Goal: Task Accomplishment & Management: Use online tool/utility

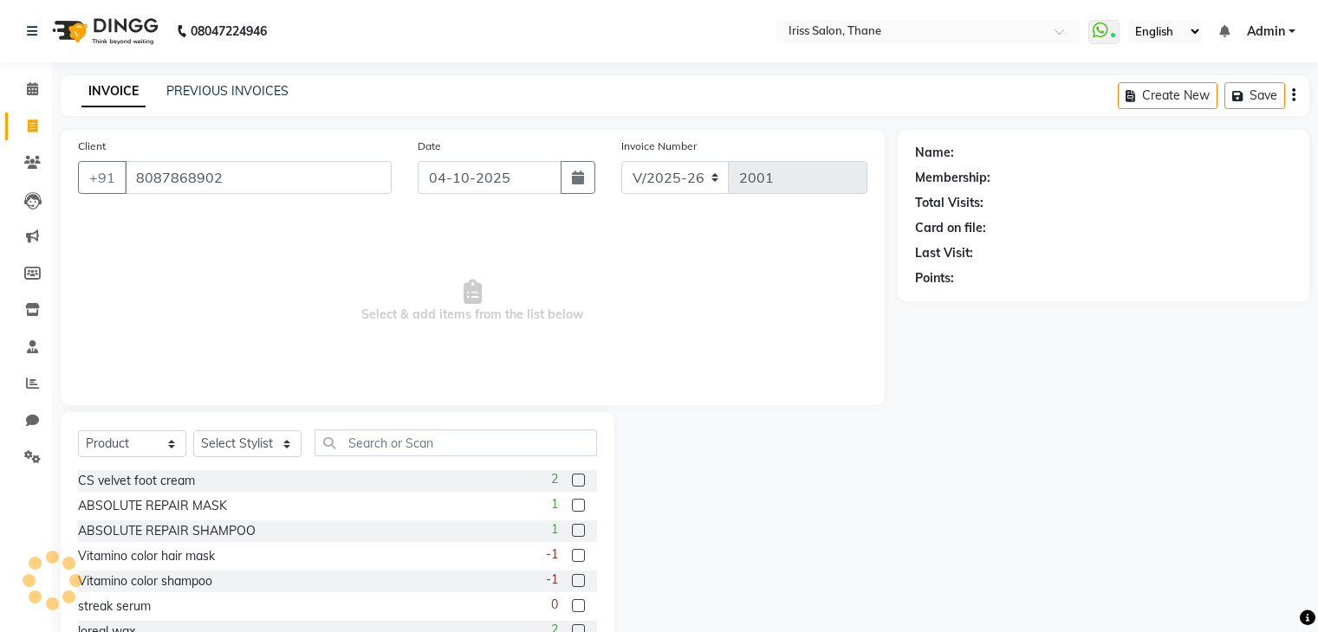
select select "7676"
click at [173, 444] on select "Select Service Product Membership Package Voucher Prepaid Gift Card" at bounding box center [132, 444] width 108 height 27
select select "service"
click at [78, 431] on select "Select Service Product Membership Package Voucher Prepaid Gift Card" at bounding box center [132, 444] width 108 height 27
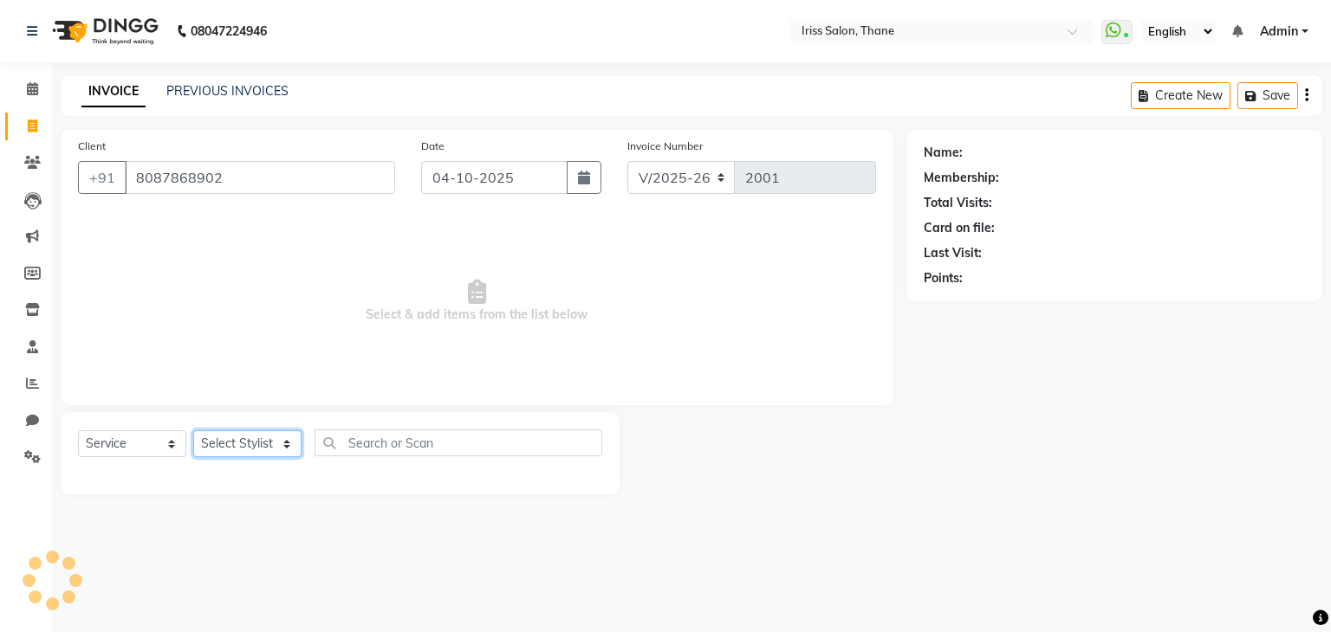
click at [286, 441] on select "Select Stylist Alzeem [PERSON_NAME] [PERSON_NAME] [PERSON_NAME] [PERSON_NAME] […" at bounding box center [247, 444] width 108 height 27
select select "87777"
click at [193, 431] on select "Select Stylist Alzeem [PERSON_NAME] [PERSON_NAME] [PERSON_NAME] [PERSON_NAME] […" at bounding box center [247, 444] width 108 height 27
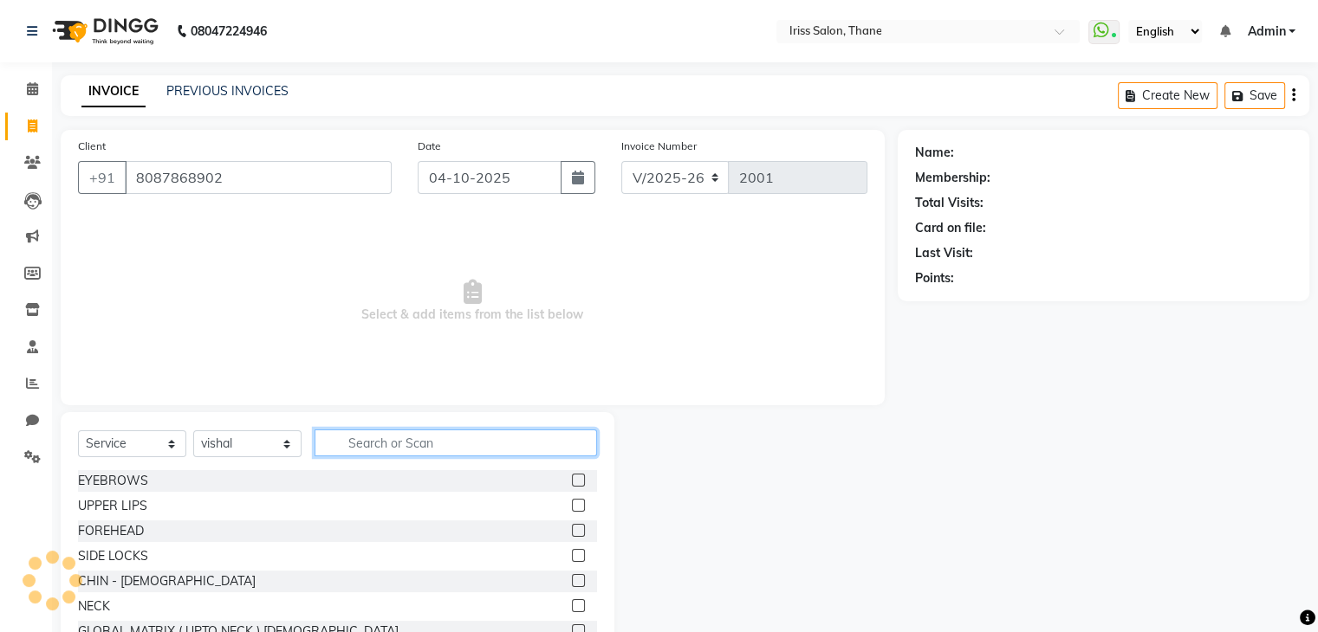
click at [378, 448] on input "text" at bounding box center [456, 443] width 282 height 27
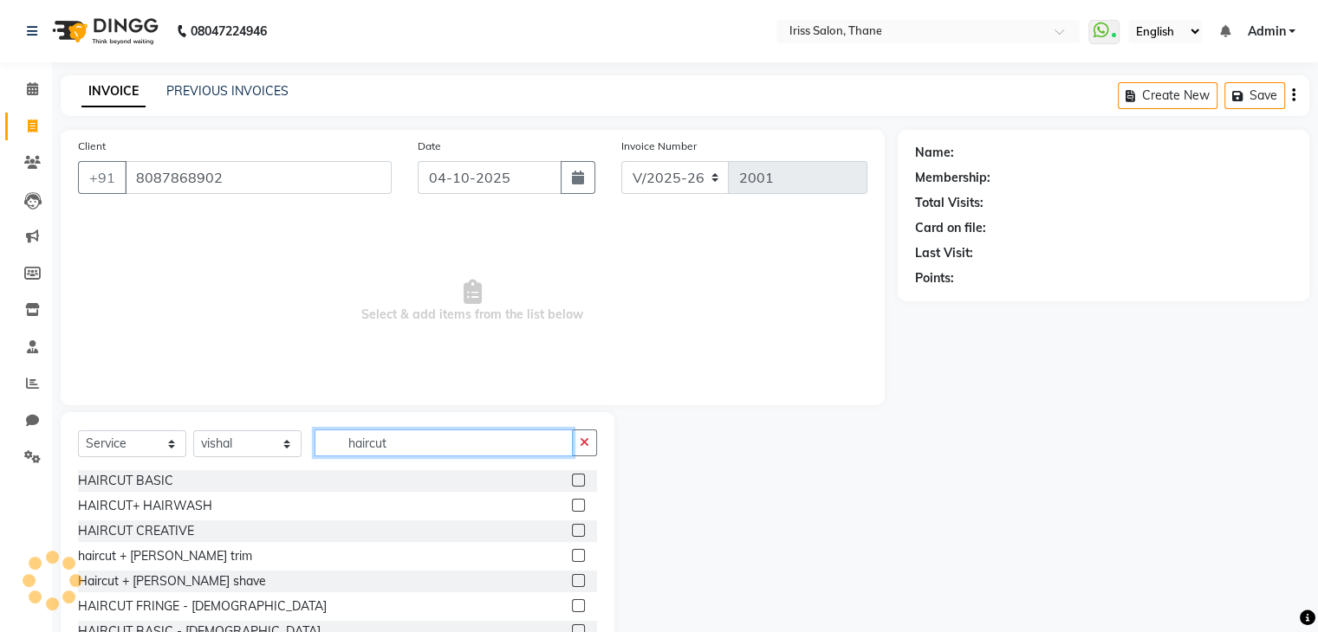
type input "haircut"
click at [572, 577] on label at bounding box center [578, 580] width 13 height 13
click at [572, 577] on input "checkbox" at bounding box center [577, 581] width 11 height 11
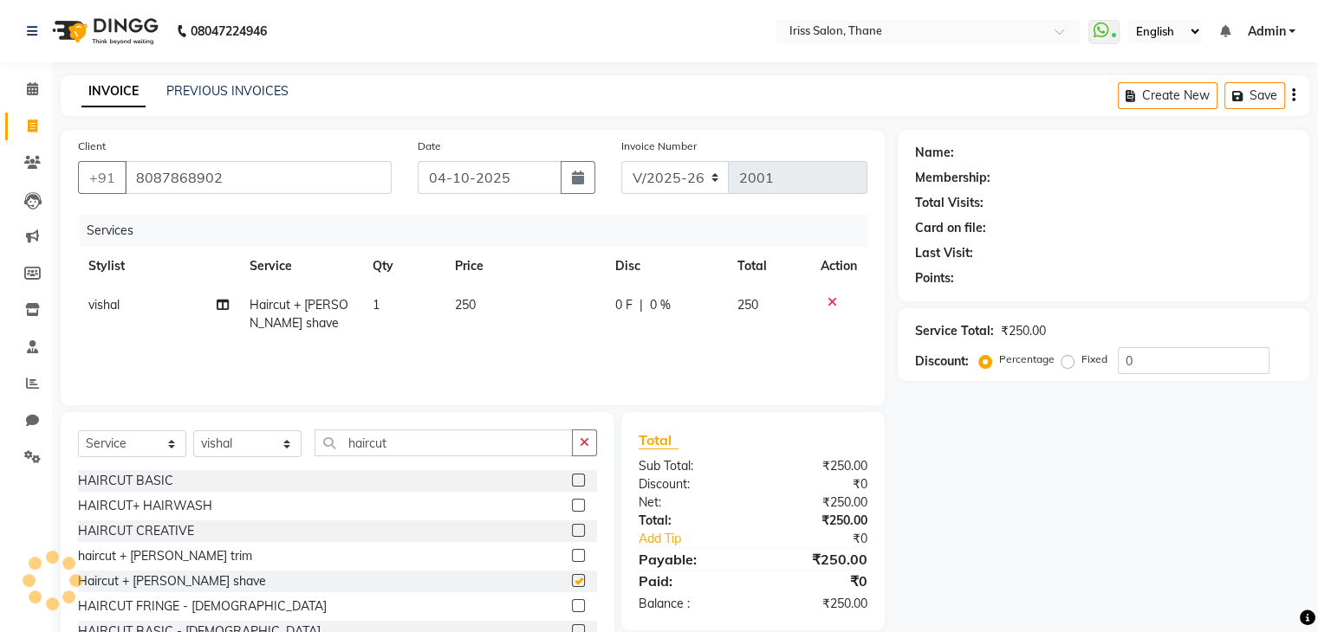
checkbox input "false"
click at [1086, 561] on div "Name: Membership: Total Visits: Card on file: Last Visit: Points: Service Total…" at bounding box center [1110, 399] width 425 height 538
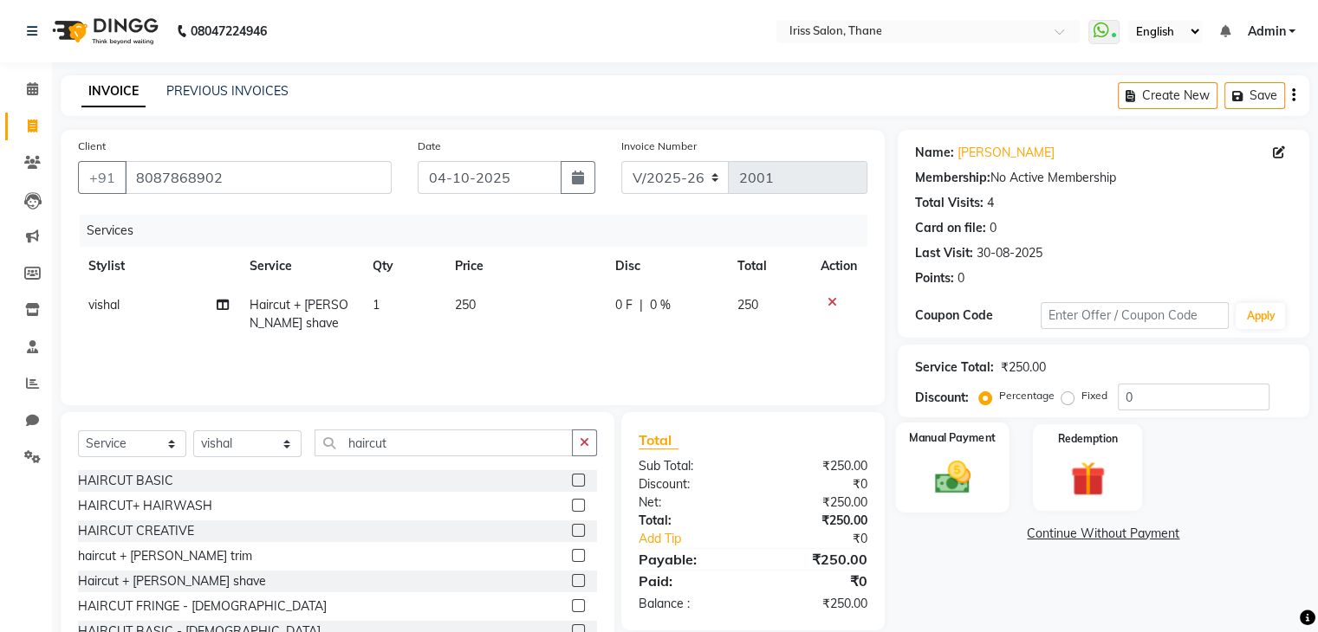
click at [936, 484] on img at bounding box center [952, 478] width 58 height 42
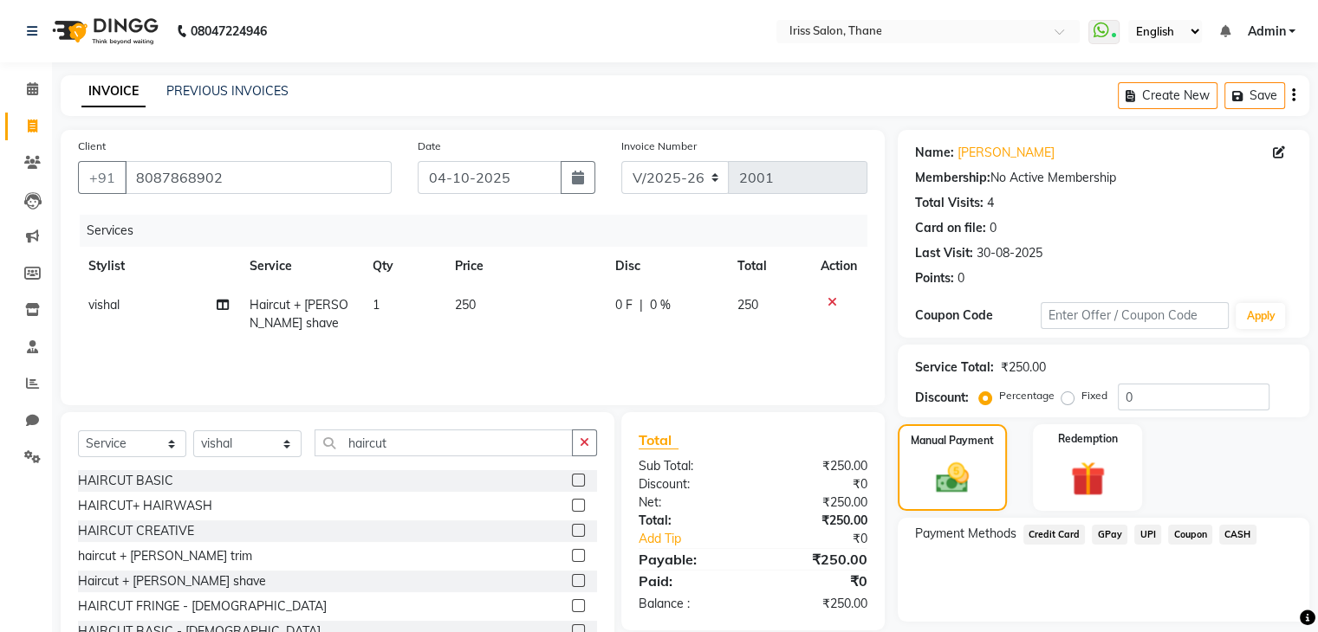
click at [1243, 535] on span "CASH" at bounding box center [1237, 535] width 37 height 20
click at [1261, 621] on button "Add Payment" at bounding box center [1170, 626] width 243 height 27
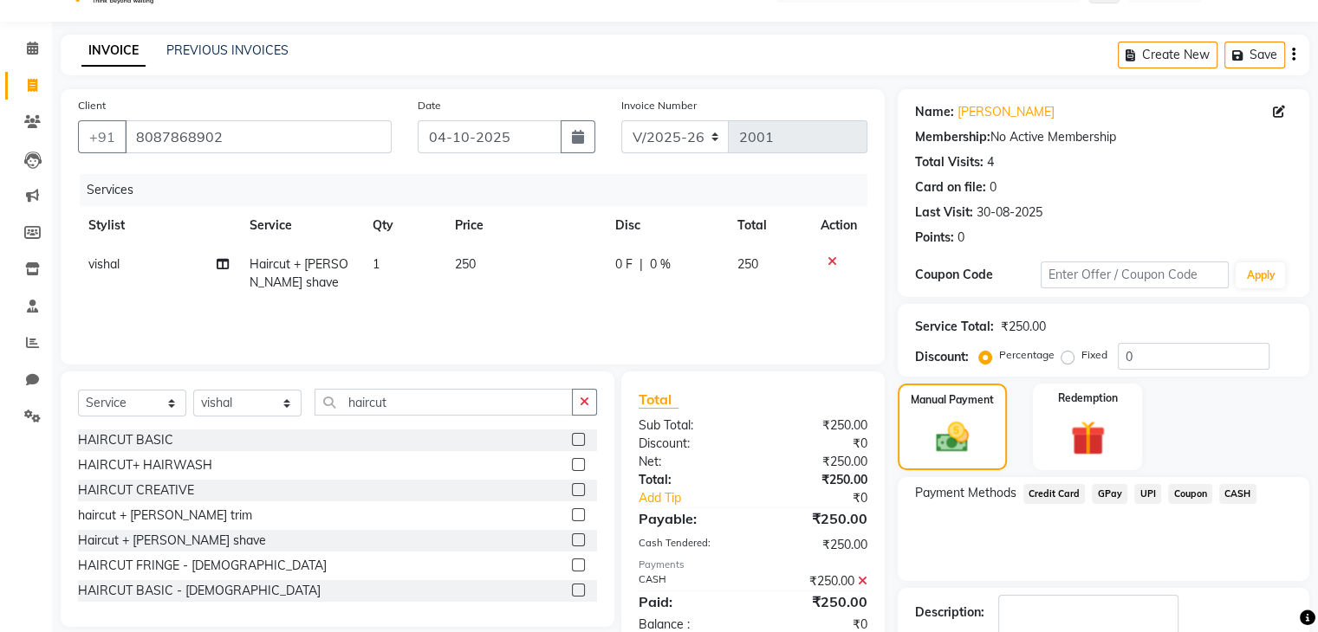
scroll to position [121, 0]
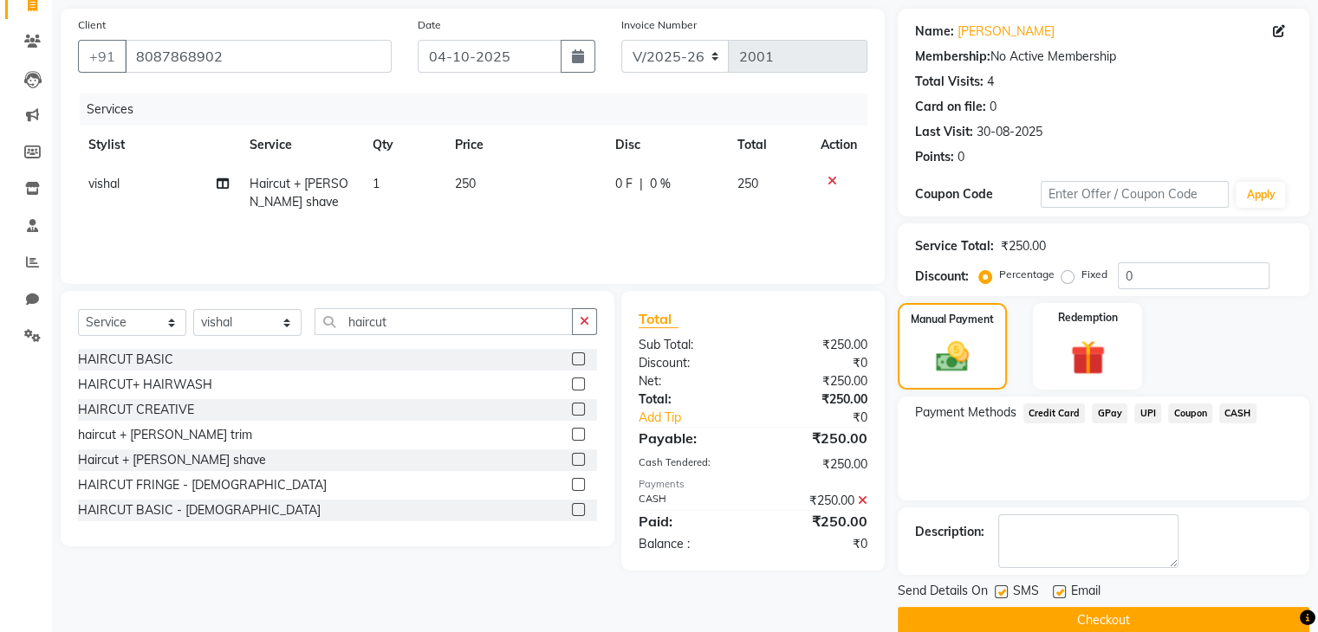
click at [1112, 621] on button "Checkout" at bounding box center [1104, 620] width 412 height 27
